Goal: Information Seeking & Learning: Learn about a topic

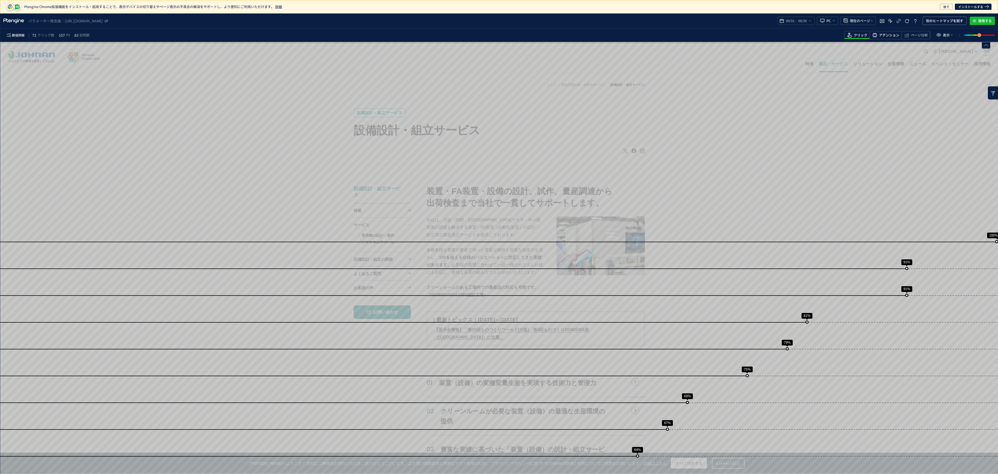
click at [883, 36] on span "アテンション" at bounding box center [889, 35] width 20 height 5
click at [850, 37] on icon "heatmap-toolbar" at bounding box center [849, 35] width 6 height 6
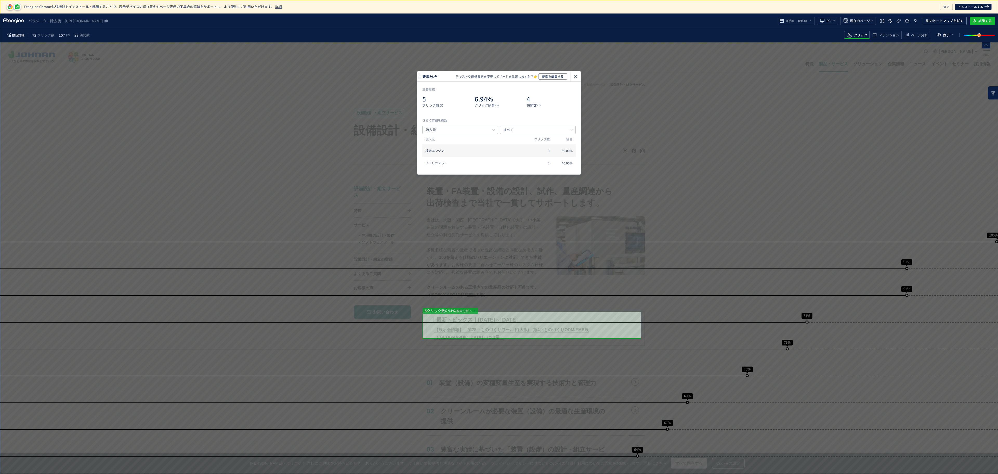
click at [578, 76] on icon "heatmap-click-data-modal" at bounding box center [576, 76] width 6 height 6
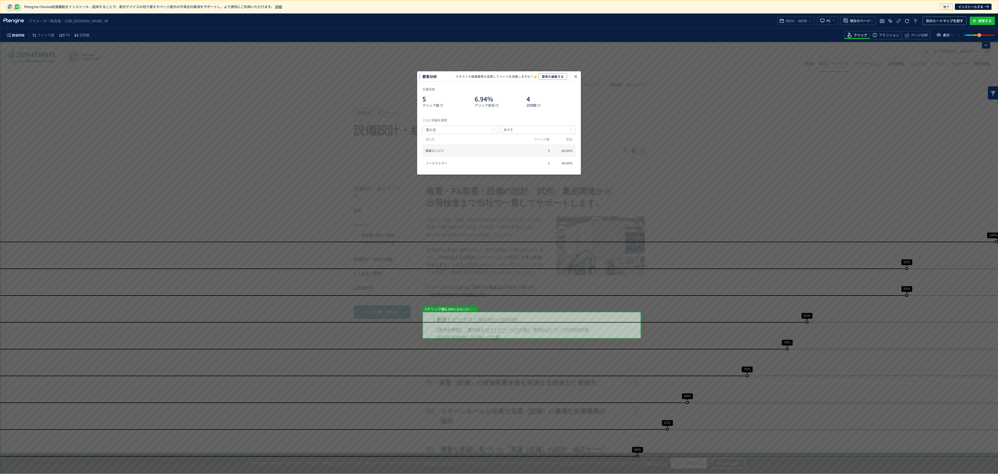
drag, startPoint x: 719, startPoint y: 188, endPoint x: 690, endPoint y: 178, distance: 30.7
click at [579, 77] on div "heatmap-click-data-modal" at bounding box center [575, 76] width 10 height 10
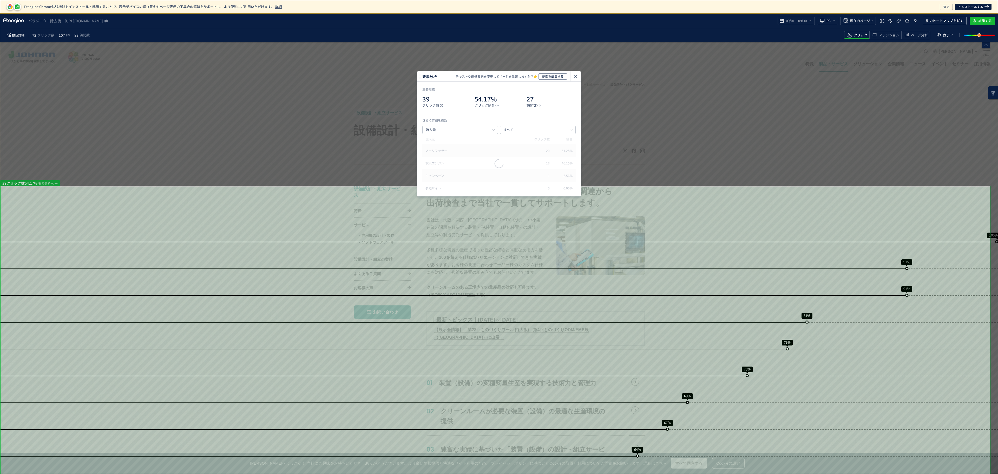
click at [576, 76] on use "heatmap-click-data-modal" at bounding box center [575, 76] width 3 height 3
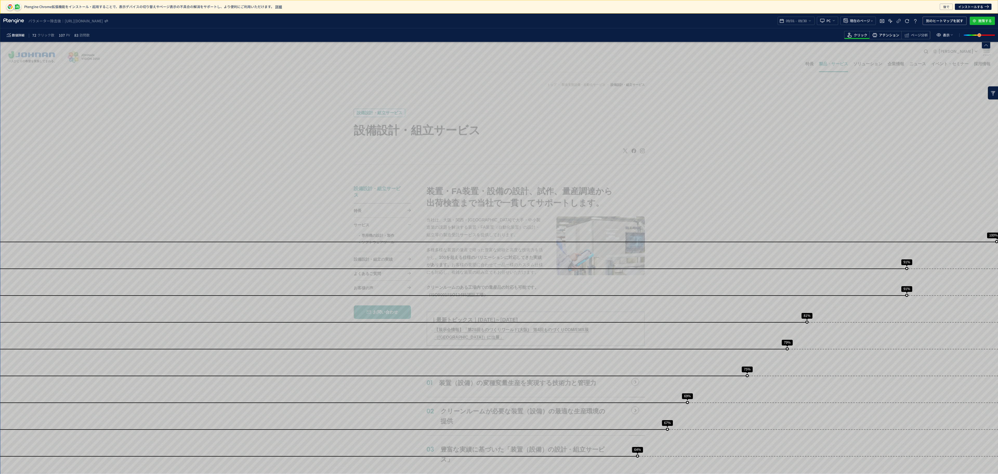
click at [891, 35] on span "アテンション" at bounding box center [889, 35] width 20 height 5
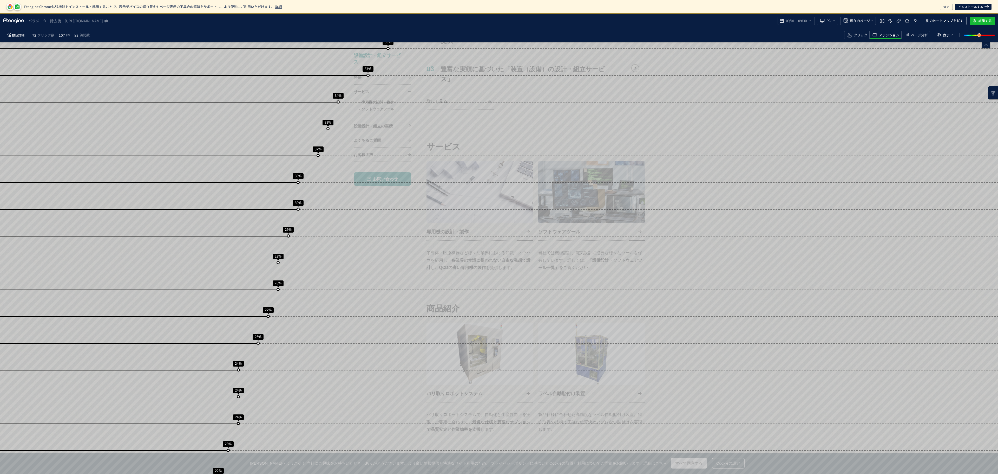
scroll to position [377, 0]
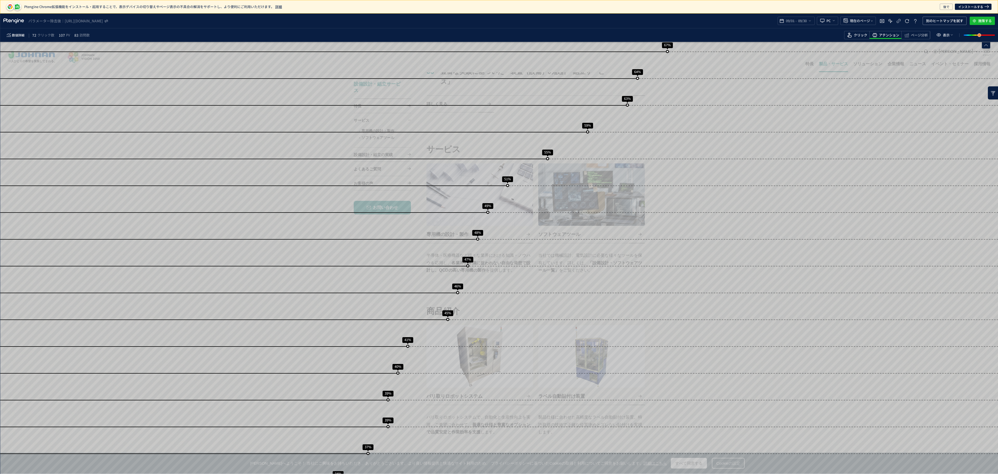
drag, startPoint x: 856, startPoint y: 33, endPoint x: 866, endPoint y: 40, distance: 11.7
click at [857, 33] on span "クリック" at bounding box center [861, 35] width 14 height 5
click at [885, 34] on span "アテンション" at bounding box center [889, 35] width 20 height 5
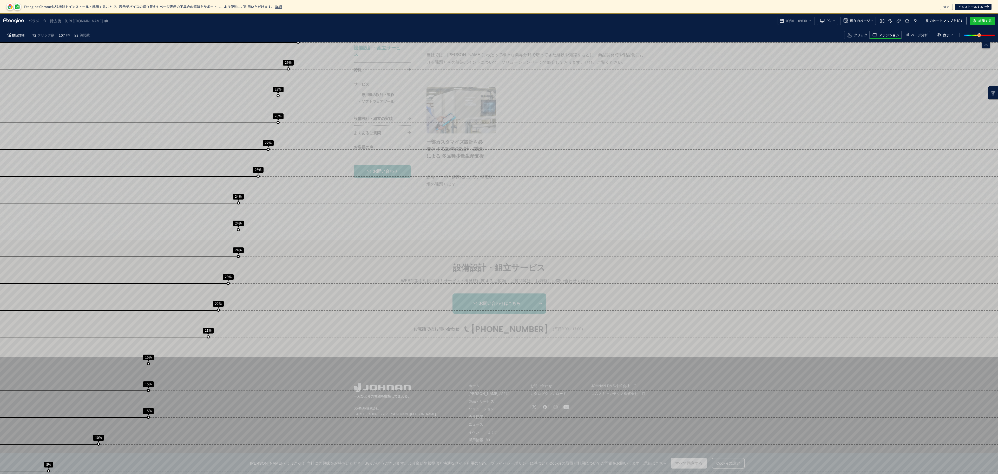
scroll to position [0, 0]
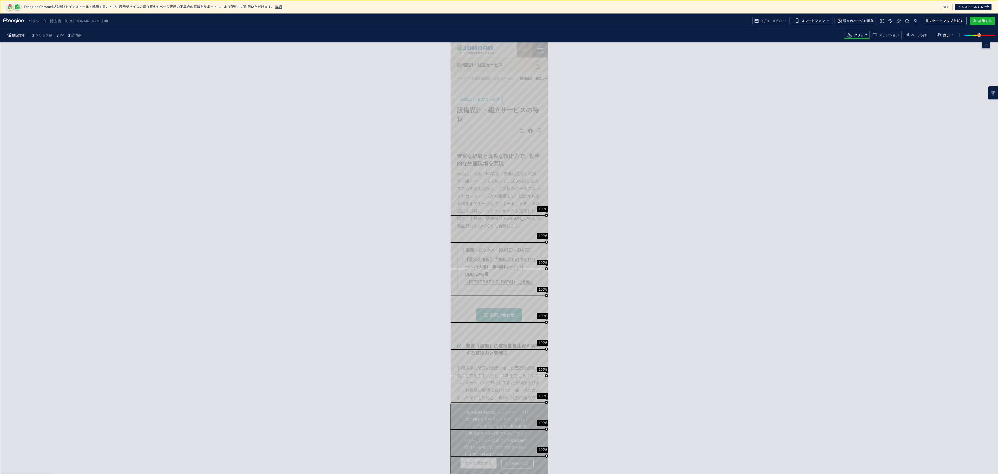
click at [820, 16] on div "パラメーター除去後： https://www.johnan.com/machinery/automation/feature/* 09/01 - 09/30 …" at bounding box center [499, 21] width 998 height 15
click at [821, 22] on span "スマートフォン" at bounding box center [813, 21] width 24 height 8
click at [810, 30] on ul "すべてのデバイス PC スマートフォン タブレット その他" at bounding box center [814, 51] width 49 height 46
click at [815, 35] on span "すべてのデバイス" at bounding box center [816, 34] width 29 height 8
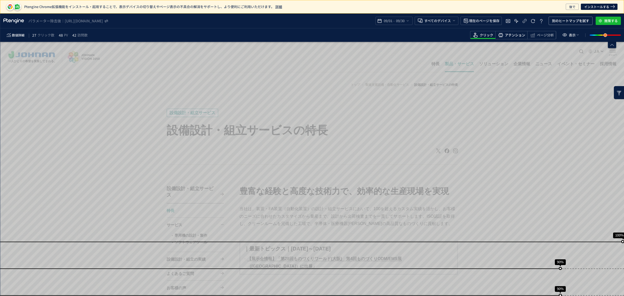
click at [511, 34] on span "アテンション" at bounding box center [515, 35] width 20 height 5
click at [547, 38] on span "heatmap-toolbar" at bounding box center [541, 38] width 28 height 1
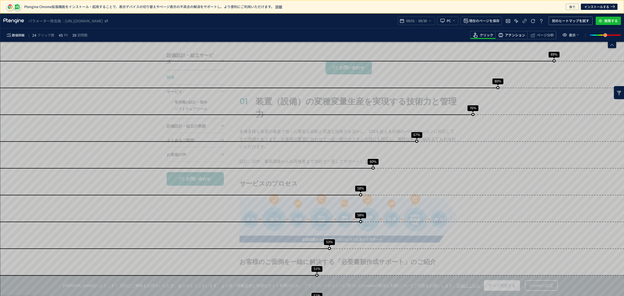
click at [518, 36] on span "アテンション" at bounding box center [515, 35] width 20 height 5
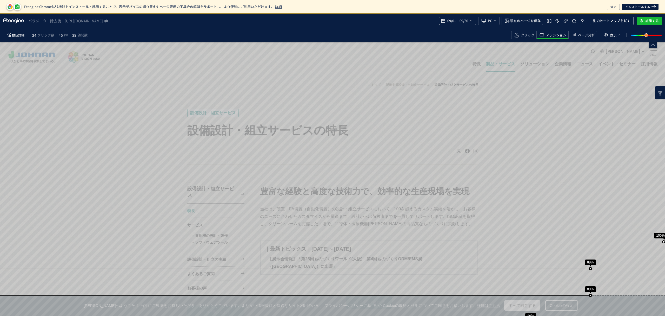
click at [473, 20] on div "09/01 - 09/30" at bounding box center [457, 21] width 37 height 8
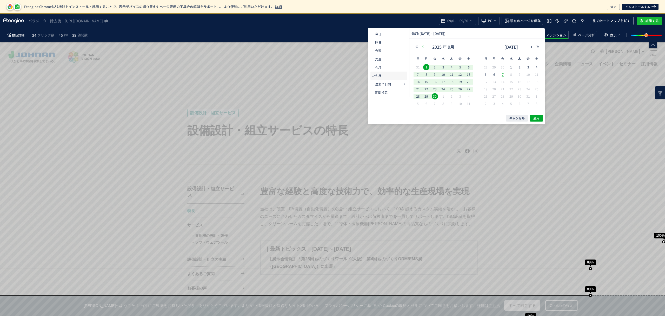
click at [422, 46] on icon "button" at bounding box center [423, 46] width 3 height 3
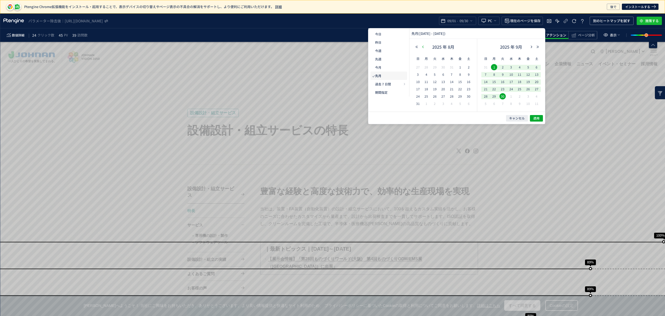
click at [423, 48] on button "button" at bounding box center [423, 47] width 6 height 4
click at [433, 68] on span "1" at bounding box center [435, 67] width 6 height 6
click at [531, 47] on icon "button" at bounding box center [531, 46] width 3 height 3
click at [502, 96] on span "30" at bounding box center [503, 96] width 6 height 6
click at [534, 116] on span "適用" at bounding box center [537, 118] width 6 height 4
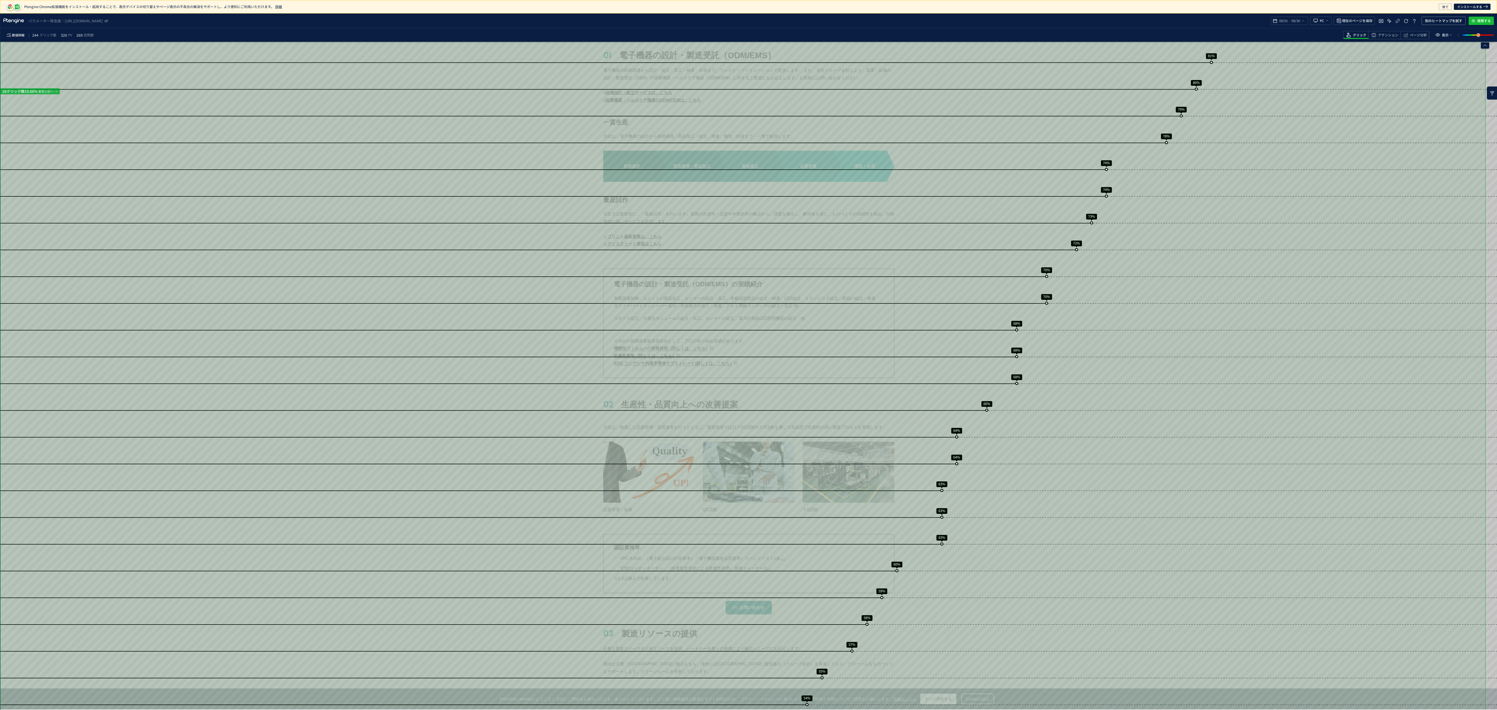
scroll to position [286, 0]
drag, startPoint x: 1496, startPoint y: 228, endPoint x: 1496, endPoint y: 225, distance: 3.1
click at [748, 225] on div "スクロール到達率 100% スクロール到達率 94% スクロール到達率 90% スクロール到達率 83% スクロール到達率 81% スクロール到達率 80% …" at bounding box center [748, 611] width 1497 height 1710
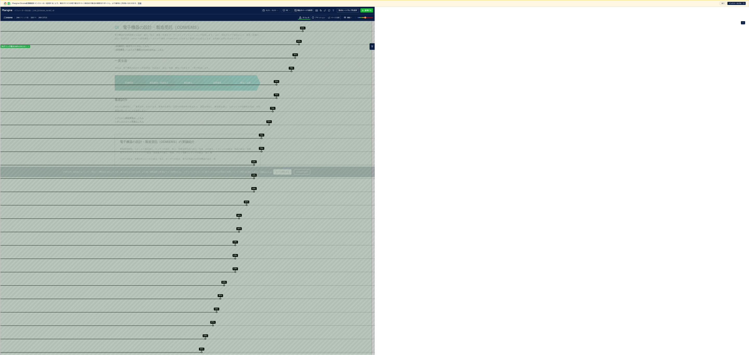
scroll to position [286, 0]
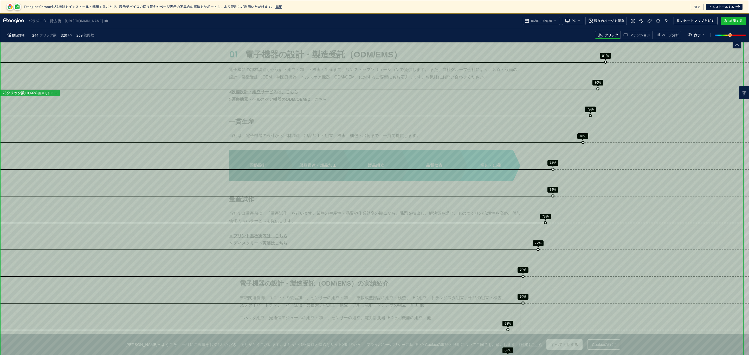
drag, startPoint x: 746, startPoint y: 133, endPoint x: 746, endPoint y: 125, distance: 7.5
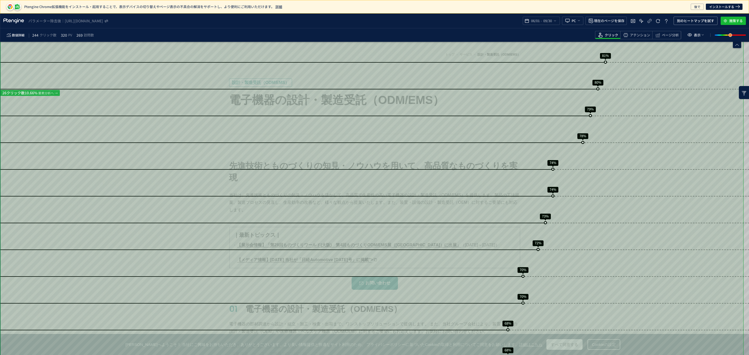
scroll to position [13, 0]
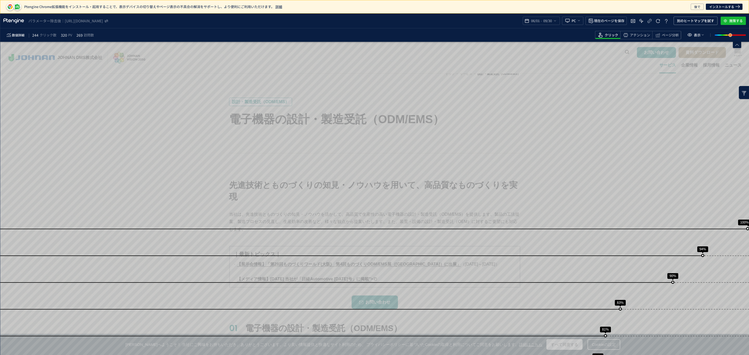
drag, startPoint x: 746, startPoint y: 80, endPoint x: 747, endPoint y: 84, distance: 5.0
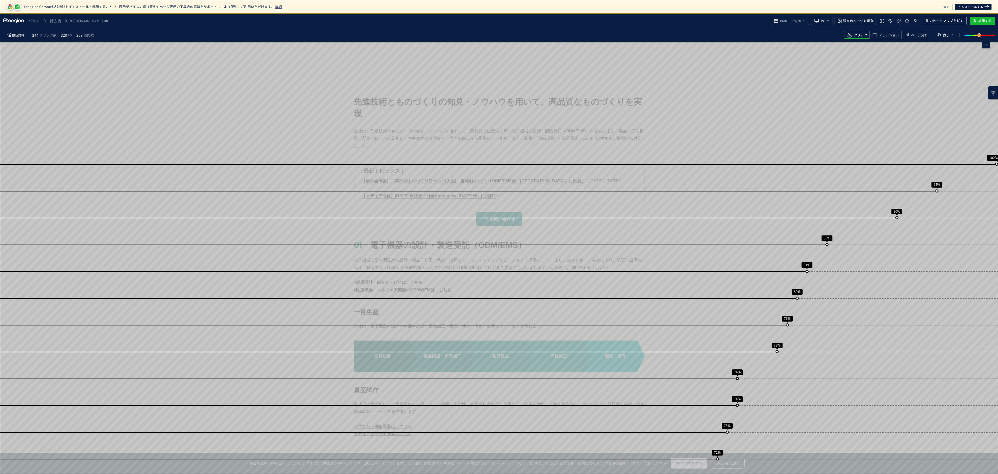
scroll to position [75, 0]
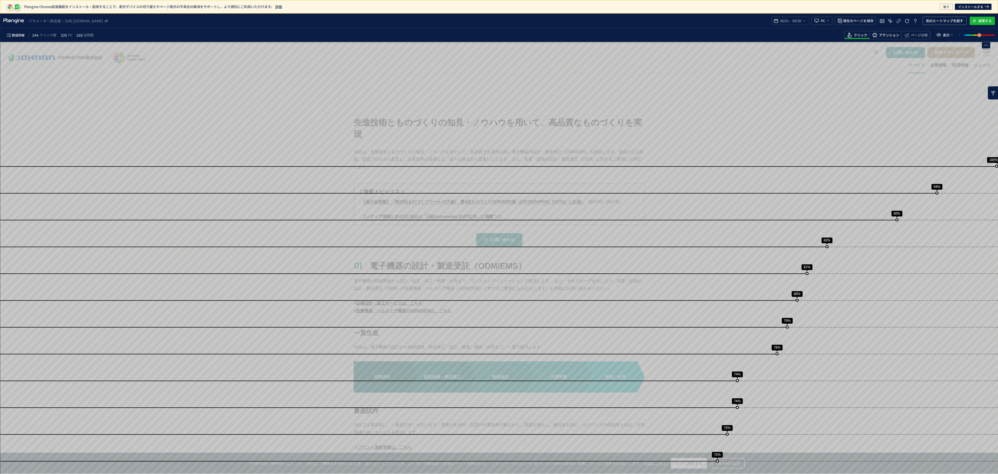
click at [748, 35] on span "アテンション" at bounding box center [889, 35] width 20 height 5
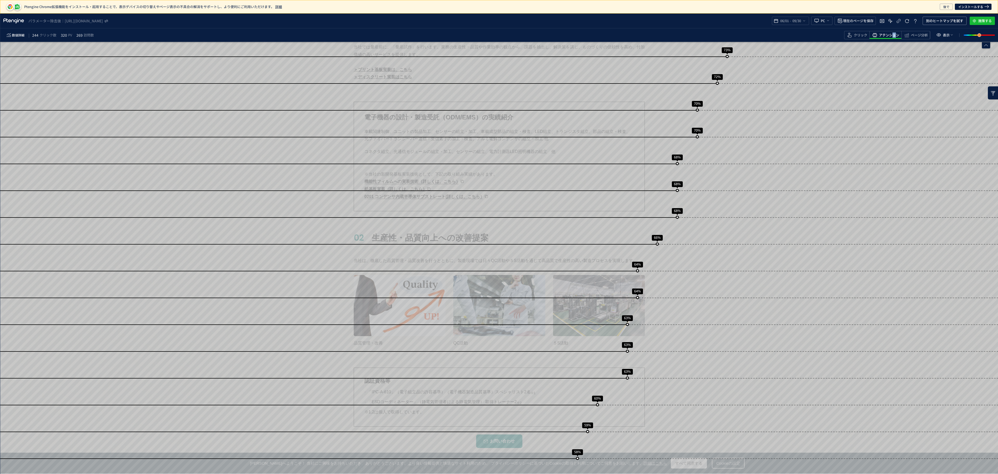
scroll to position [0, 0]
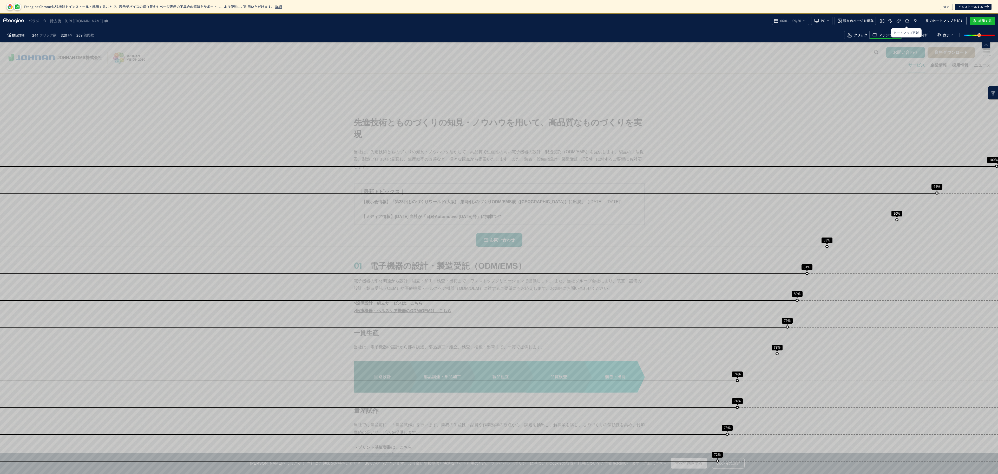
click at [748, 37] on span "クリック" at bounding box center [861, 35] width 14 height 5
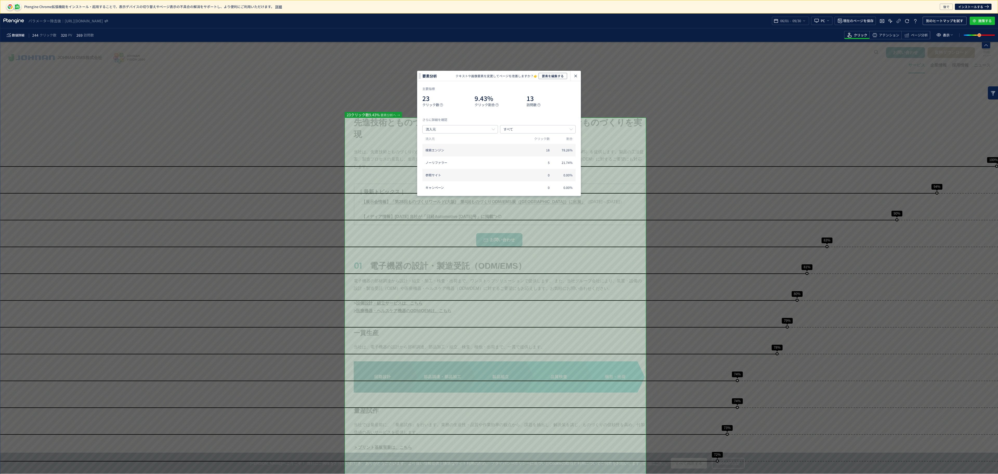
click at [573, 75] on icon "heatmap-click-data-modal" at bounding box center [576, 76] width 6 height 6
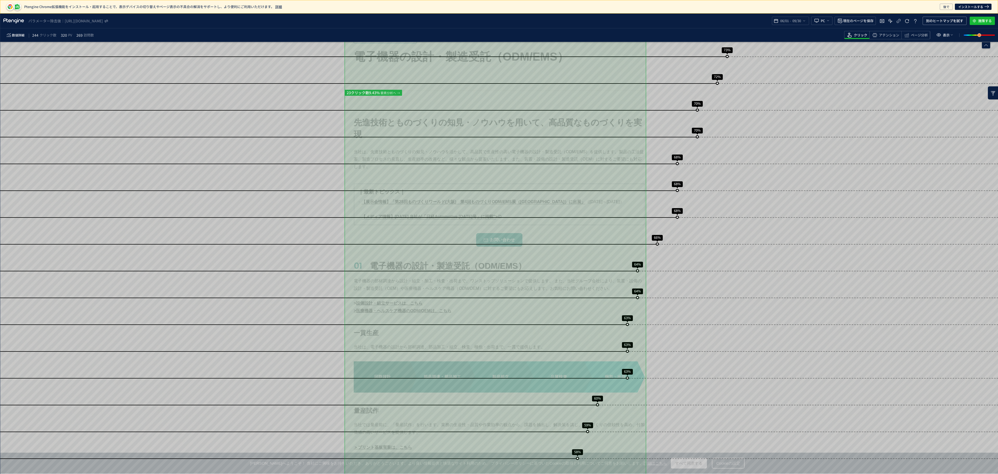
scroll to position [453, 0]
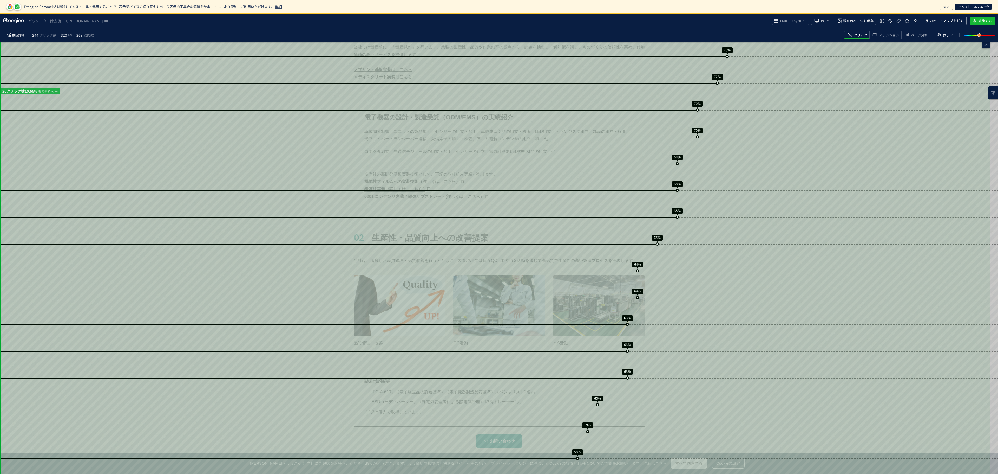
click at [748, 191] on div "スクロール到達率 100% スクロール到達率 94% スクロール到達率 90% スクロール到達率 83% スクロール到達率 81% スクロール到達率 80% …" at bounding box center [499, 441] width 998 height 1705
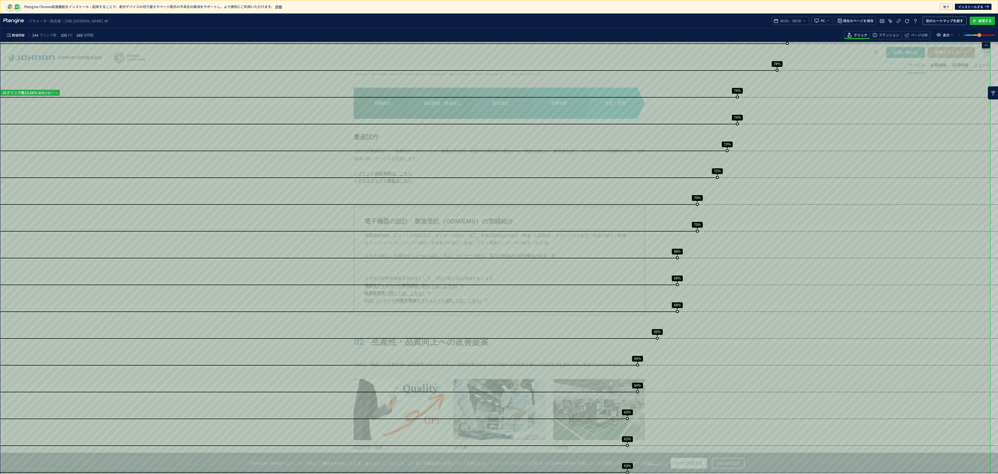
scroll to position [338, 0]
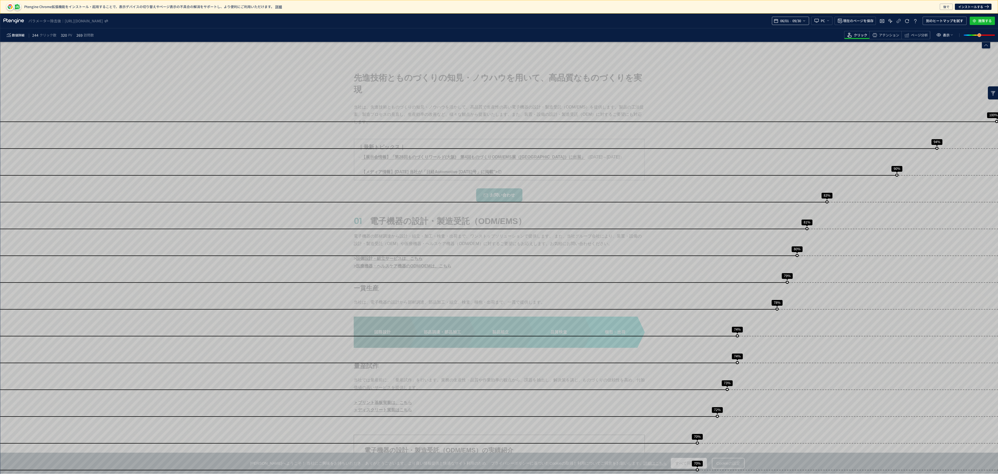
click at [748, 22] on icon "heatmap-top-bar" at bounding box center [804, 21] width 4 height 4
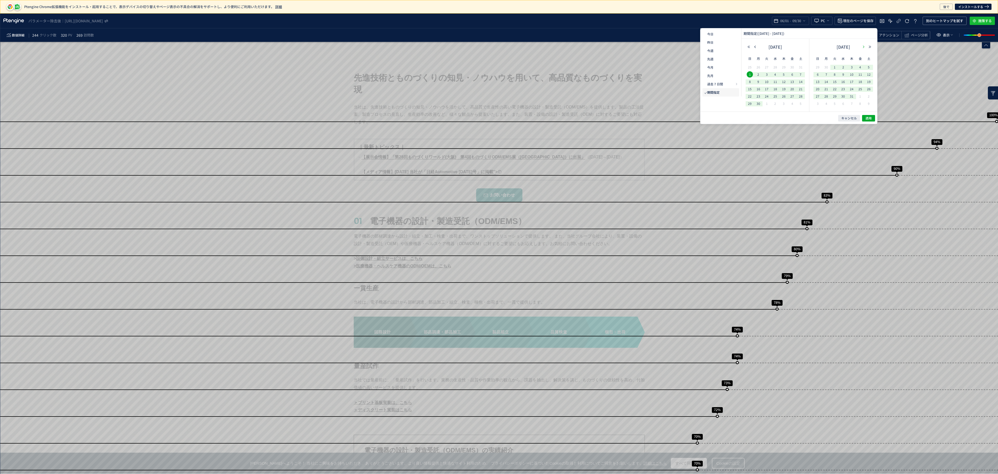
click at [748, 47] on icon "button" at bounding box center [863, 46] width 3 height 3
drag, startPoint x: 823, startPoint y: 66, endPoint x: 827, endPoint y: 72, distance: 7.1
click at [748, 66] on div "1" at bounding box center [826, 67] width 9 height 5
click at [748, 100] on td "7" at bounding box center [834, 103] width 9 height 7
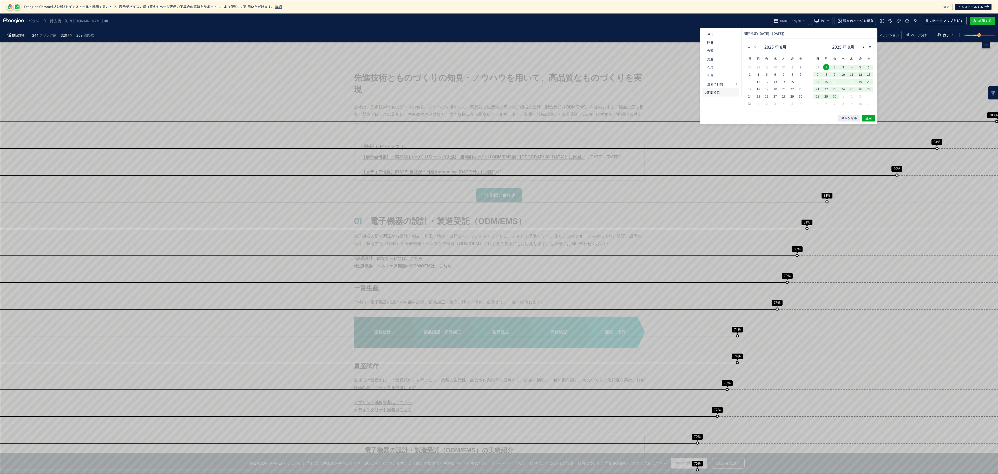
click at [748, 98] on span "30" at bounding box center [835, 96] width 6 height 6
click at [748, 65] on span "1" at bounding box center [826, 67] width 6 height 6
click at [748, 114] on div "キャンセル 適用" at bounding box center [788, 117] width 177 height 12
click at [748, 115] on button "適用" at bounding box center [868, 118] width 13 height 6
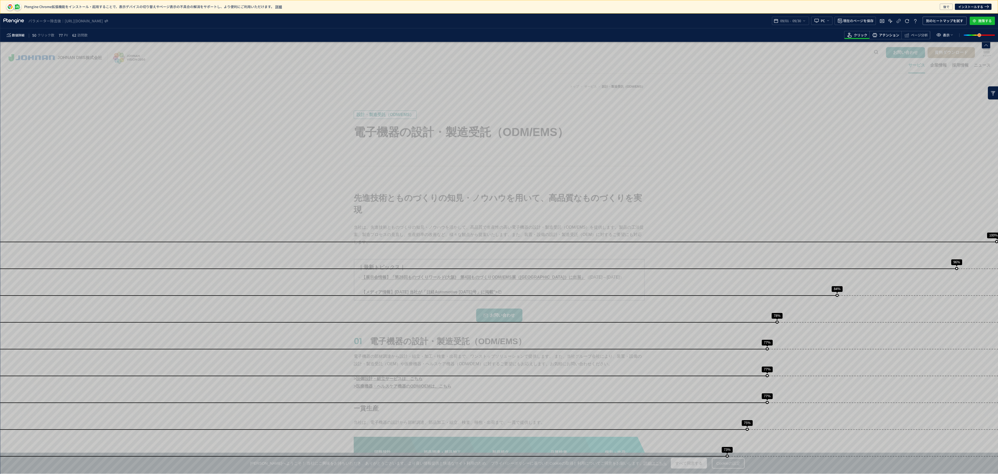
click at [748, 38] on span "heatmap-toolbar" at bounding box center [886, 38] width 32 height 1
click at [748, 35] on span "クリック" at bounding box center [861, 35] width 14 height 5
drag, startPoint x: 940, startPoint y: 219, endPoint x: 936, endPoint y: 227, distance: 8.6
